Goal: Information Seeking & Learning: Learn about a topic

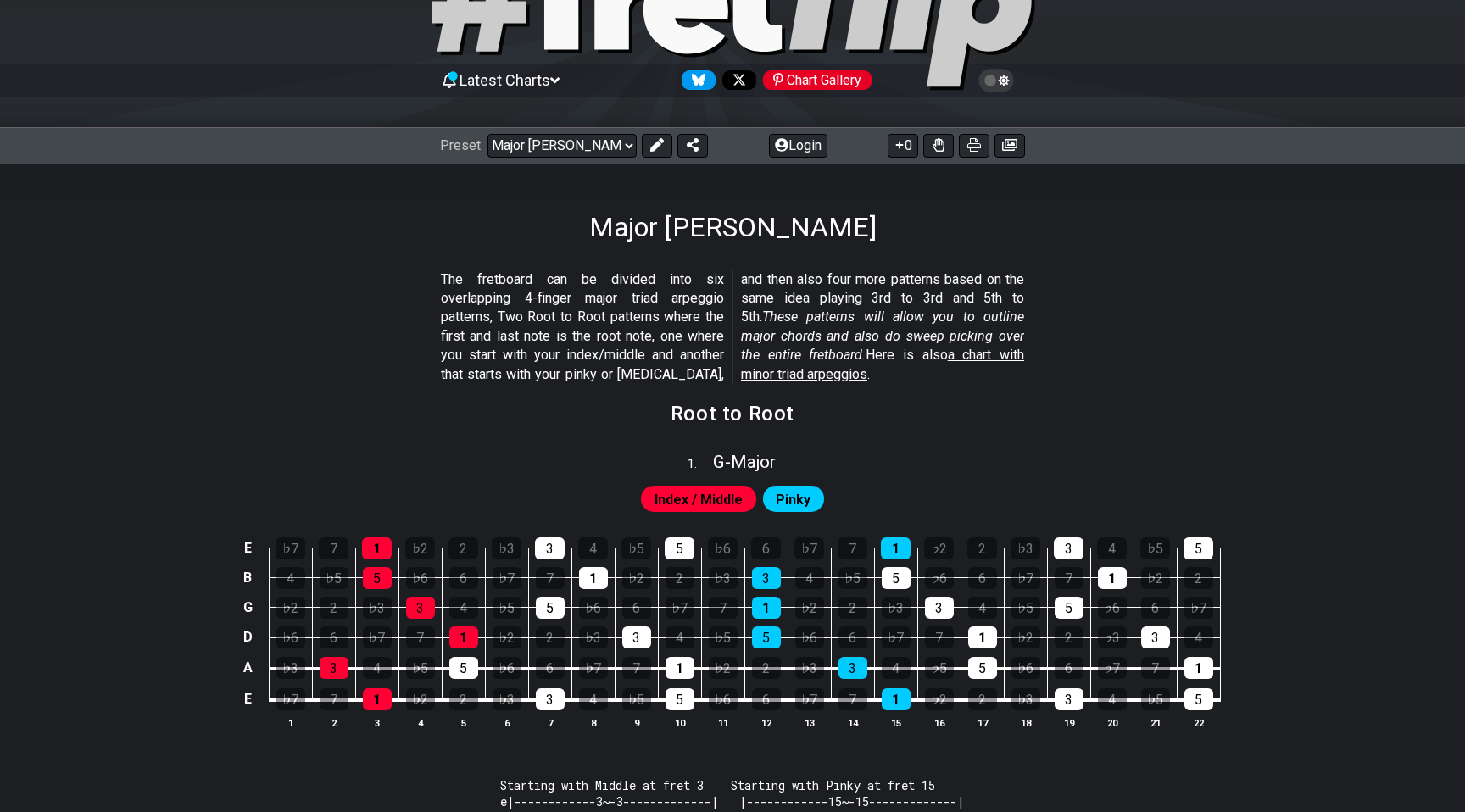
scroll to position [111, 0]
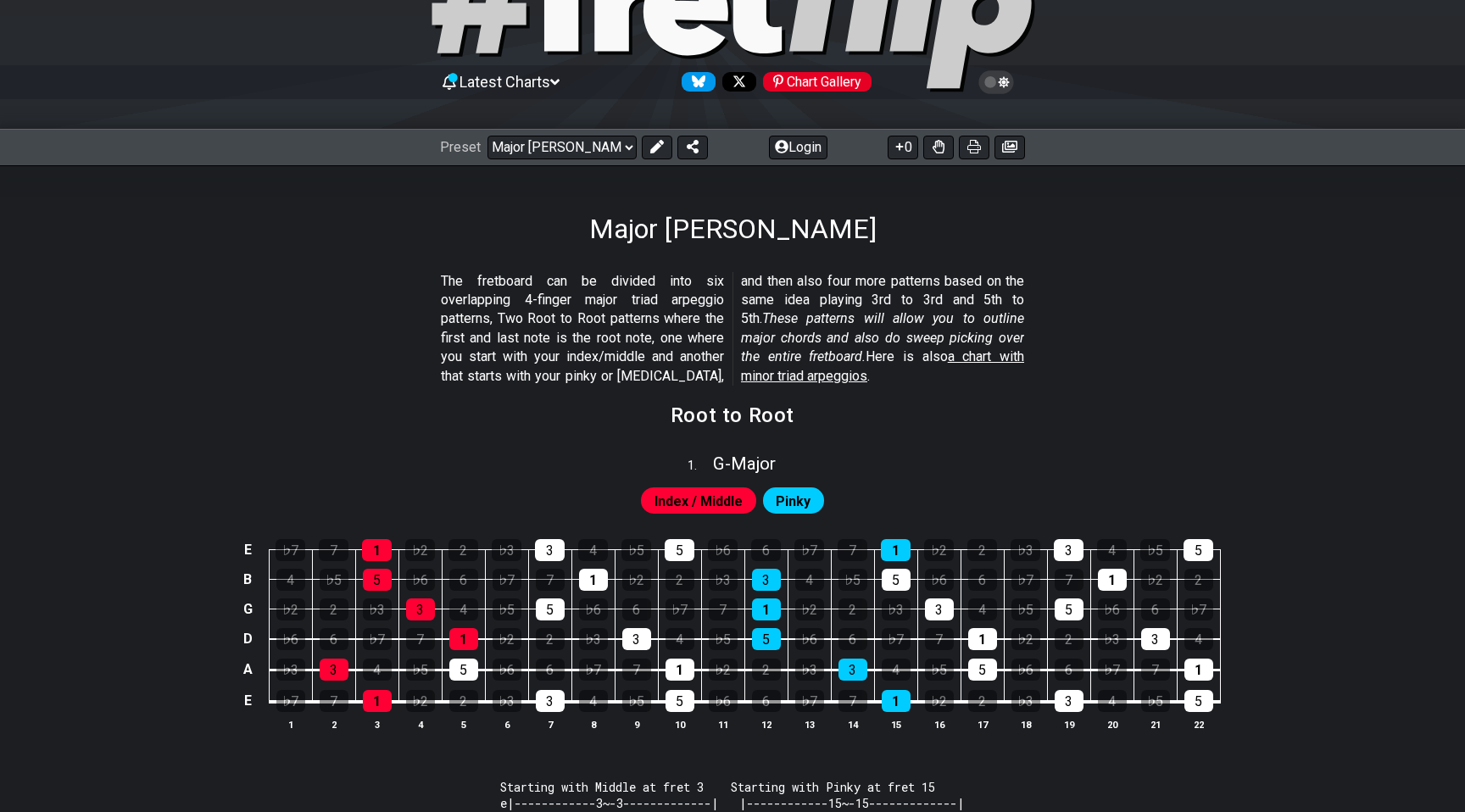
drag, startPoint x: 438, startPoint y: 263, endPoint x: 583, endPoint y: 363, distance: 176.1
click at [583, 363] on section "The fretboard can be divided into six overlapping 4-finger major triad arpeggio…" at bounding box center [732, 332] width 1322 height 134
click at [416, 698] on div "♭2" at bounding box center [420, 701] width 29 height 22
click at [421, 701] on div "♭2" at bounding box center [420, 701] width 29 height 22
click at [727, 462] on span "G - Major" at bounding box center [743, 463] width 63 height 20
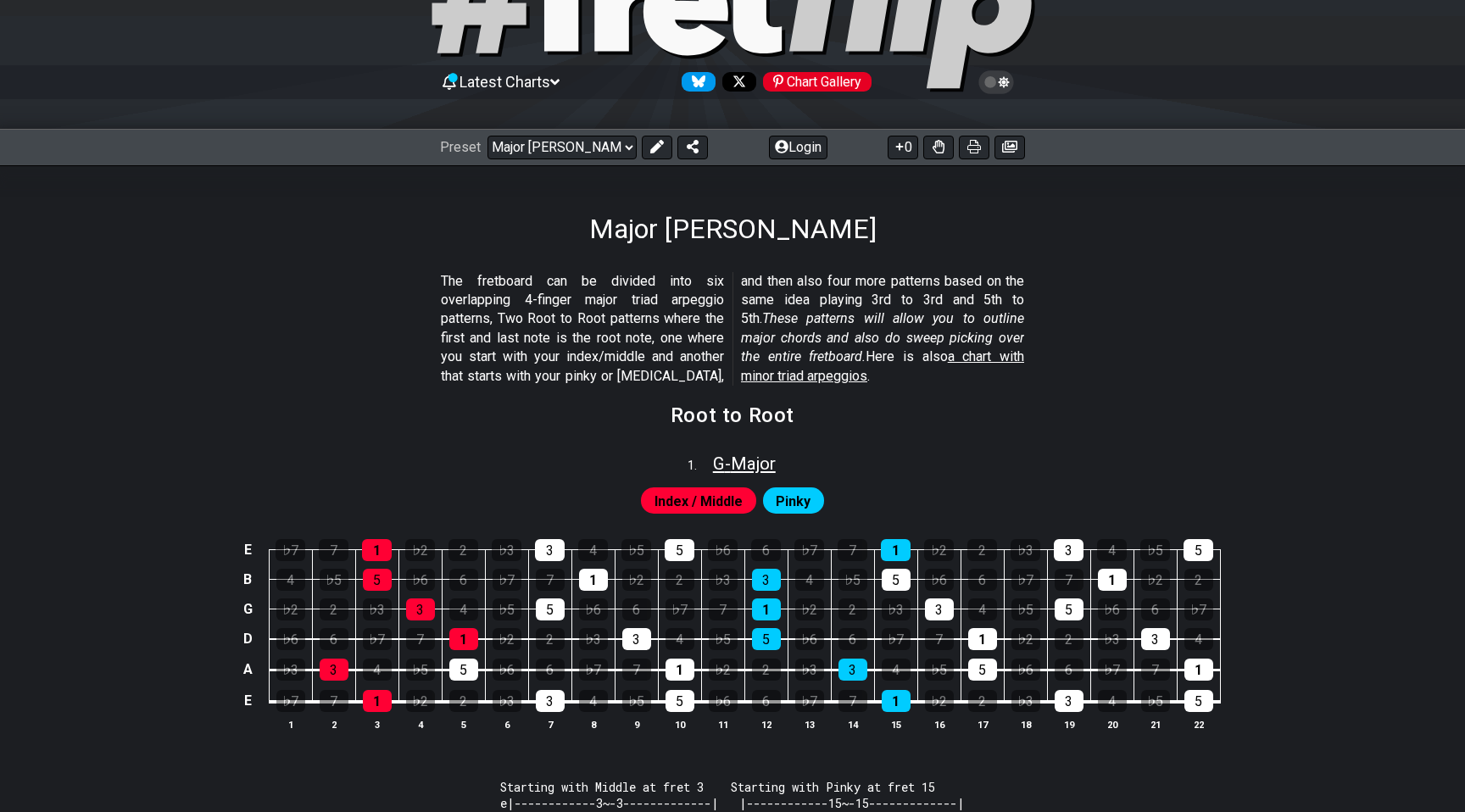
select select "G"
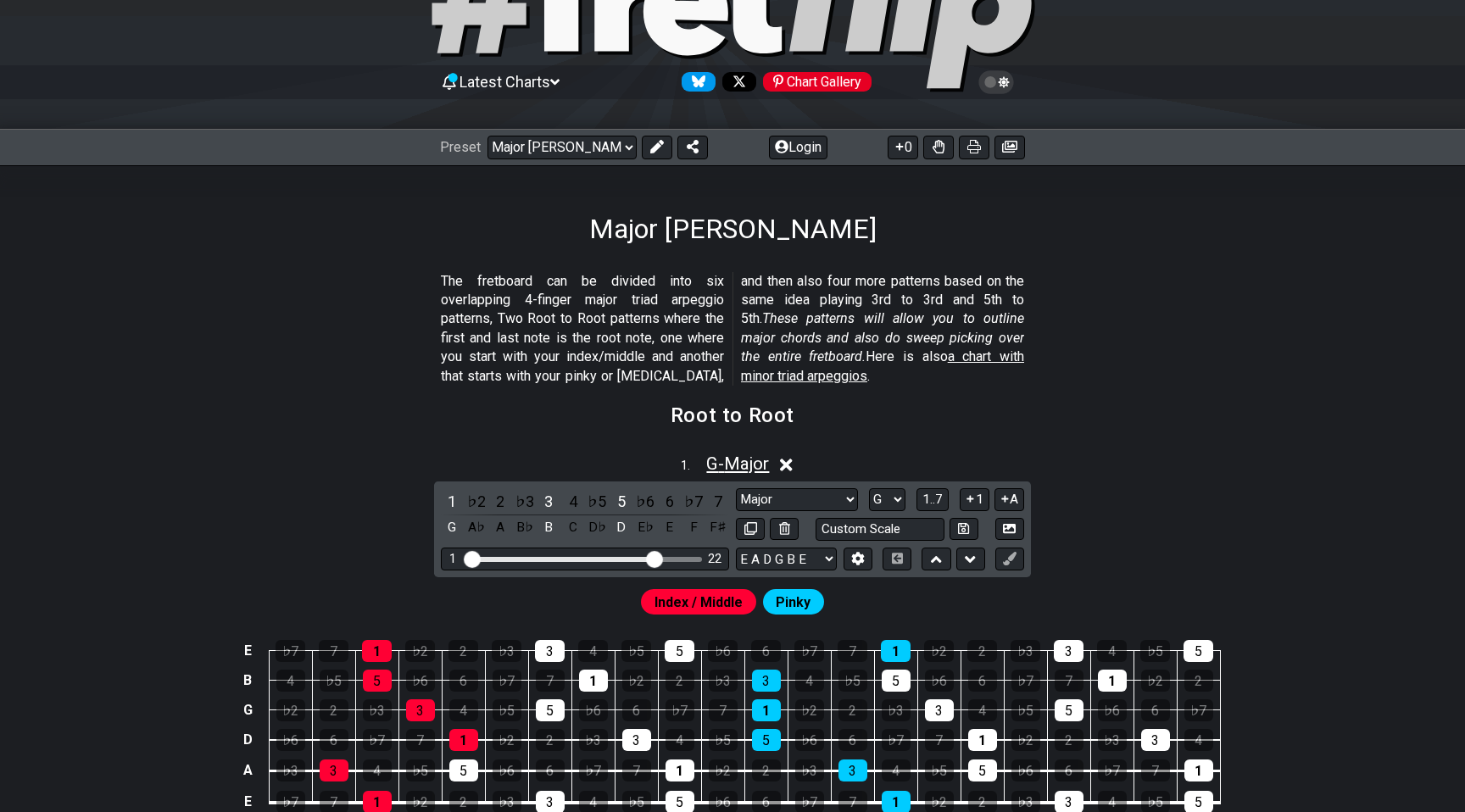
click at [727, 461] on span "G - Major" at bounding box center [737, 463] width 63 height 20
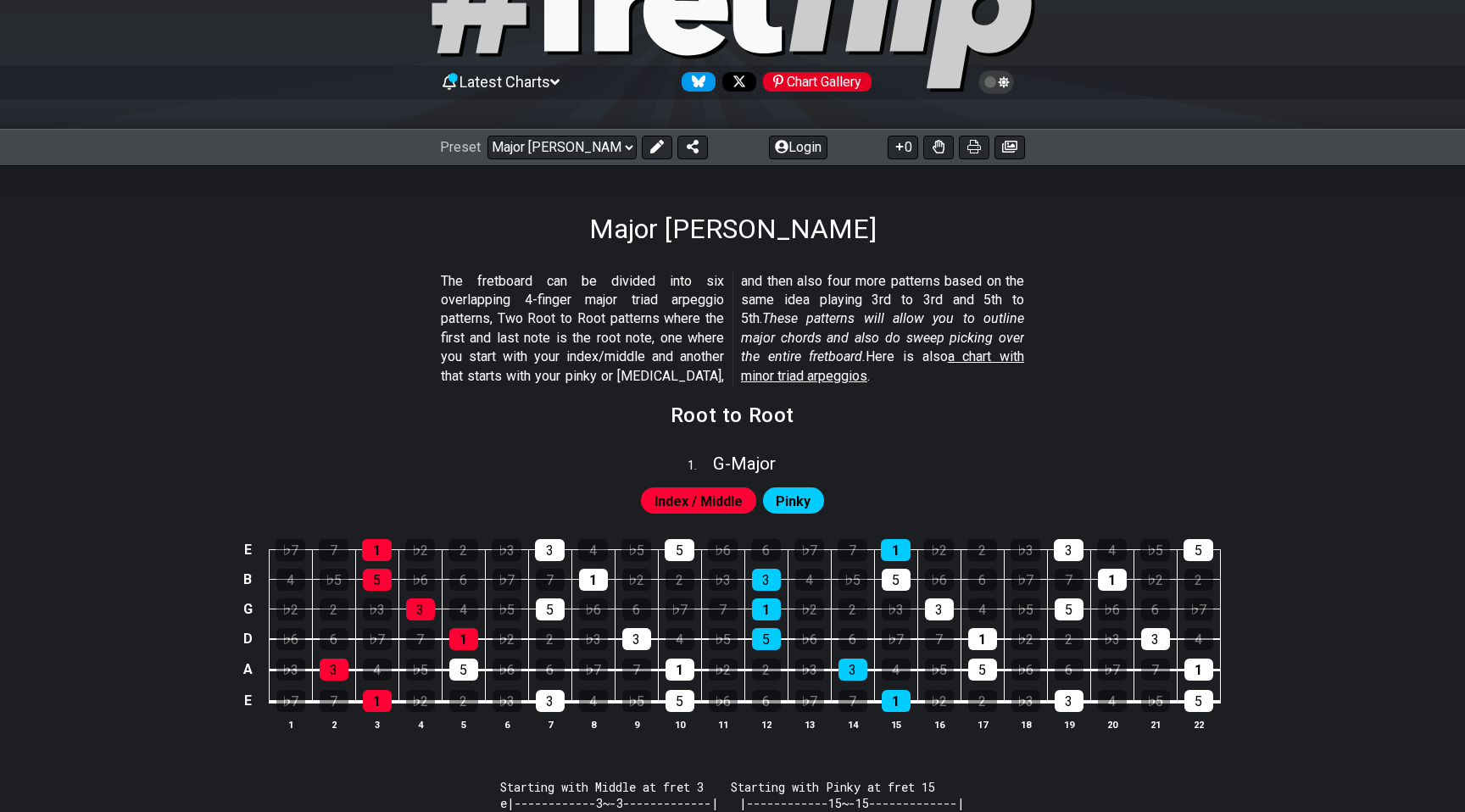
click at [486, 302] on p "The fretboard can be divided into six overlapping 4-finger major triad arpeggio…" at bounding box center [732, 329] width 583 height 114
drag, startPoint x: 471, startPoint y: 273, endPoint x: 630, endPoint y: 423, distance: 218.6
